Goal: Task Accomplishment & Management: Use online tool/utility

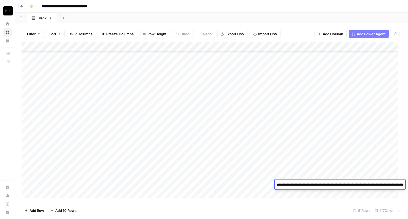
scroll to position [413, 0]
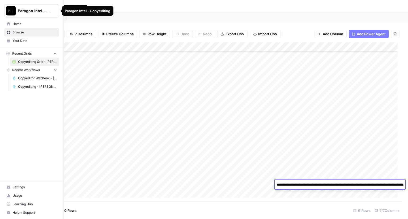
click at [14, 24] on span "Home" at bounding box center [34, 24] width 44 height 5
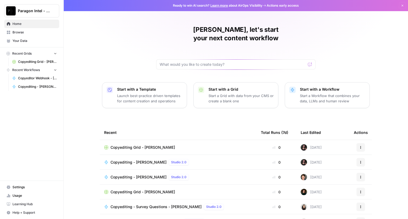
click at [136, 160] on span "Copyediting - [PERSON_NAME]" at bounding box center [138, 162] width 56 height 5
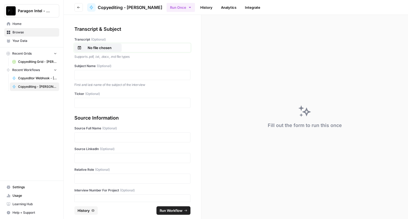
click at [102, 50] on p "No file chosen" at bounding box center [100, 47] width 34 height 5
click at [96, 78] on div at bounding box center [132, 75] width 116 height 10
click at [85, 73] on p at bounding box center [132, 74] width 109 height 5
click at [85, 103] on p at bounding box center [132, 102] width 109 height 5
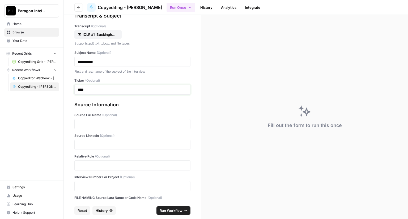
scroll to position [29, 0]
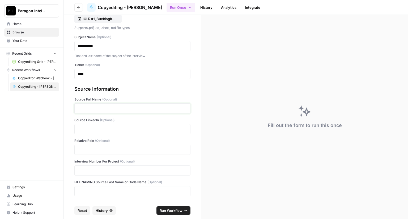
click at [96, 108] on p at bounding box center [132, 108] width 109 height 5
click at [87, 147] on p at bounding box center [132, 149] width 109 height 5
click at [85, 166] on div at bounding box center [132, 171] width 116 height 10
click at [83, 168] on p at bounding box center [132, 170] width 109 height 5
click at [166, 212] on span "Run Workflow" at bounding box center [171, 210] width 23 height 5
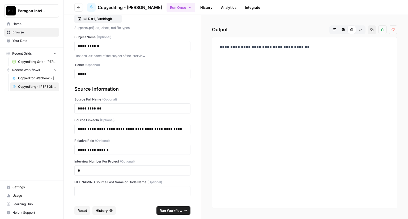
click at [23, 23] on span "Home" at bounding box center [34, 24] width 44 height 5
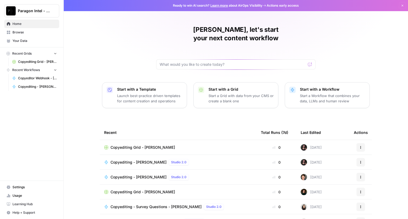
click at [126, 145] on span "Copyediting Grid - [PERSON_NAME]" at bounding box center [142, 147] width 65 height 5
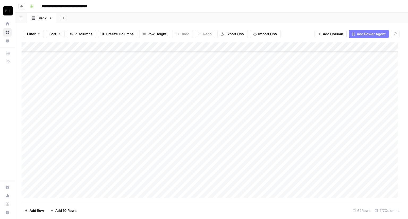
scroll to position [422, 0]
click at [315, 183] on div "Add Column" at bounding box center [212, 122] width 380 height 160
click at [314, 183] on div "Add Column" at bounding box center [212, 122] width 380 height 160
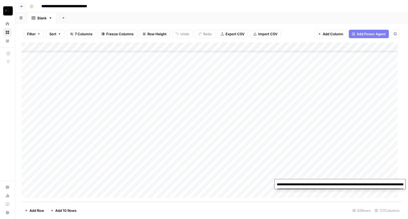
click at [307, 185] on textarea "**********" at bounding box center [340, 192] width 131 height 23
